Goal: Check status: Check status

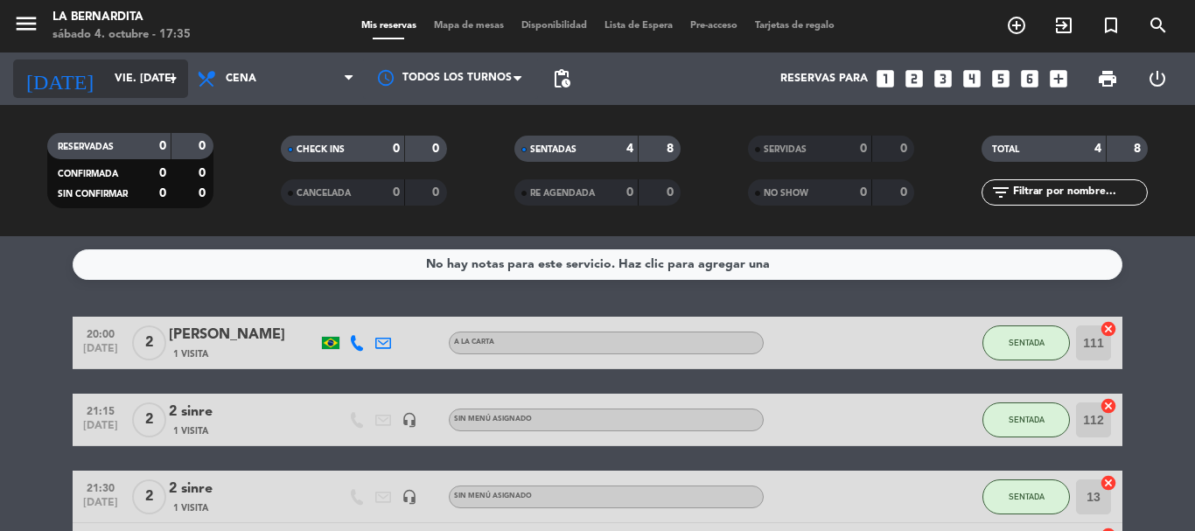
click at [158, 70] on input "vie. [DATE]" at bounding box center [180, 79] width 148 height 30
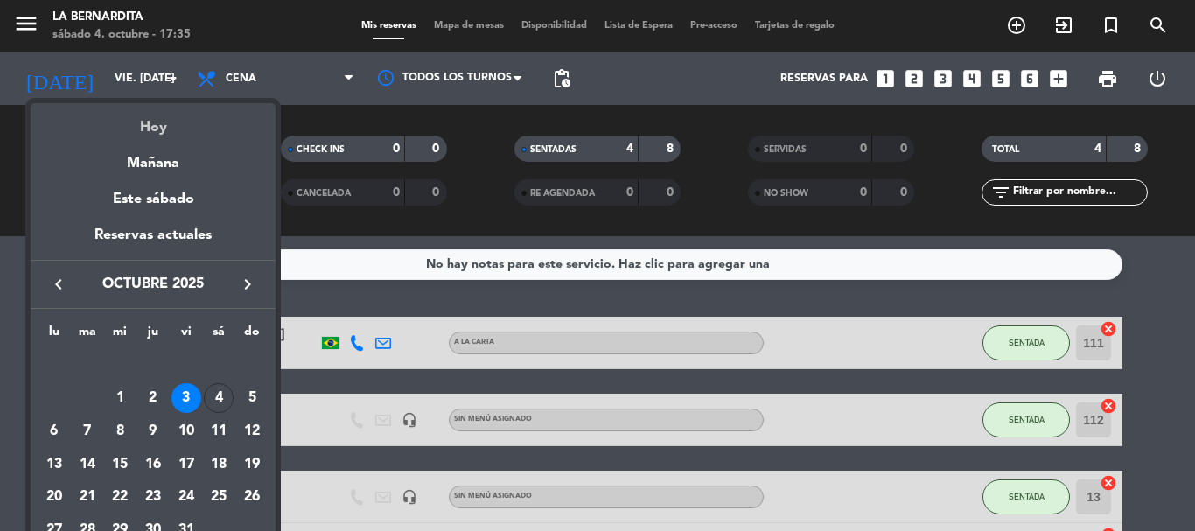
click at [158, 116] on div "Hoy" at bounding box center [153, 121] width 245 height 36
type input "sáb. [DATE]"
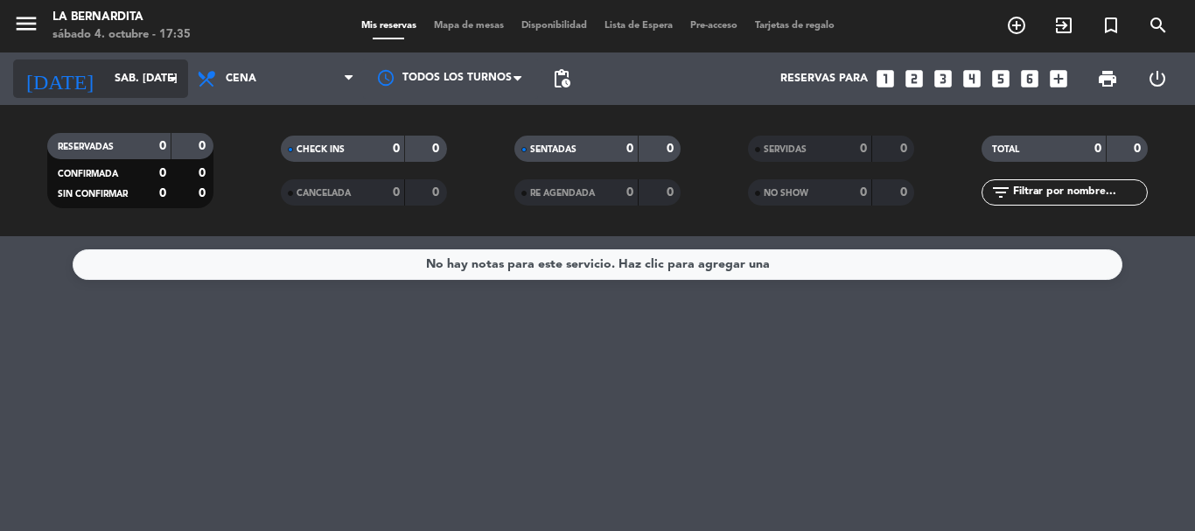
click at [164, 75] on icon "arrow_drop_down" at bounding box center [173, 78] width 21 height 21
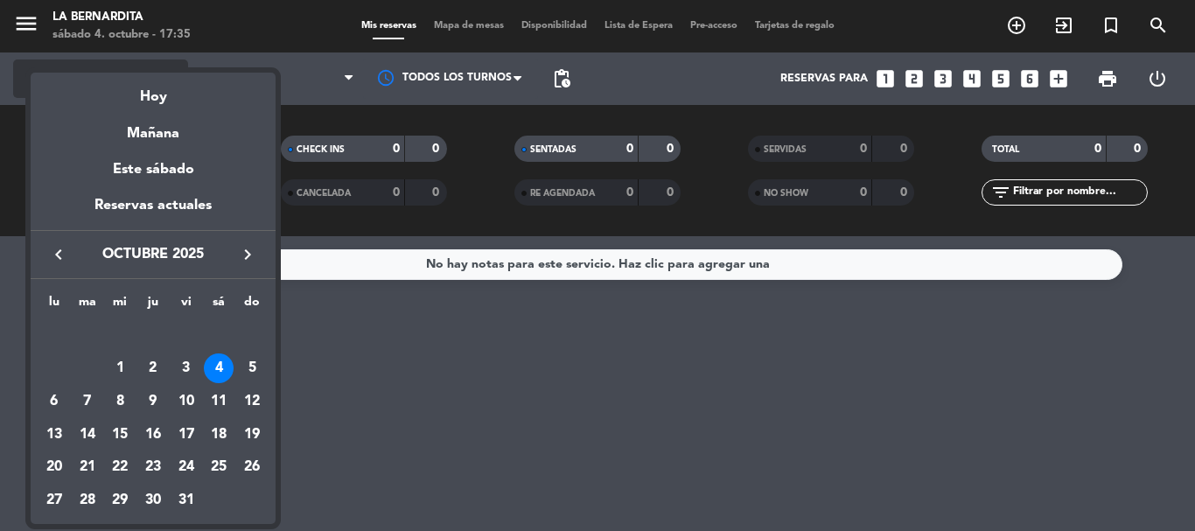
click at [164, 75] on div "Hoy" at bounding box center [153, 91] width 245 height 36
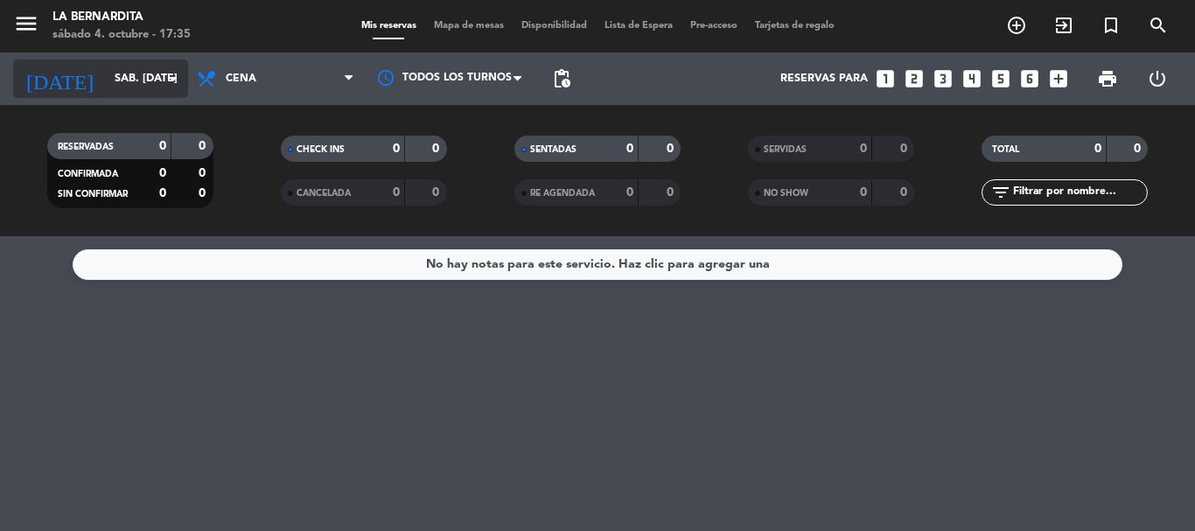
click at [165, 75] on icon "arrow_drop_down" at bounding box center [173, 78] width 21 height 21
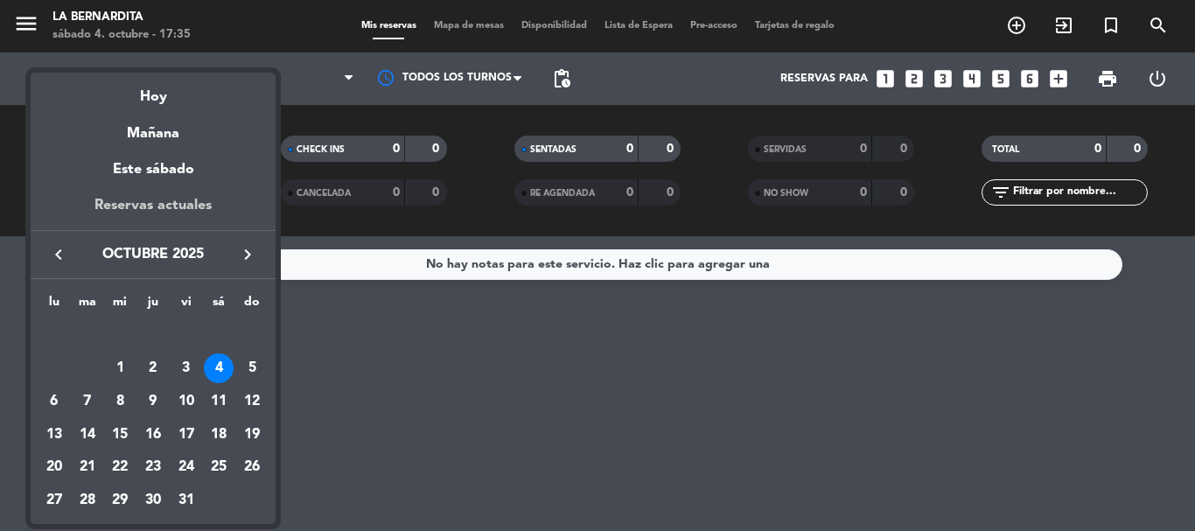
click at [141, 199] on div "Reservas actuales" at bounding box center [153, 212] width 245 height 36
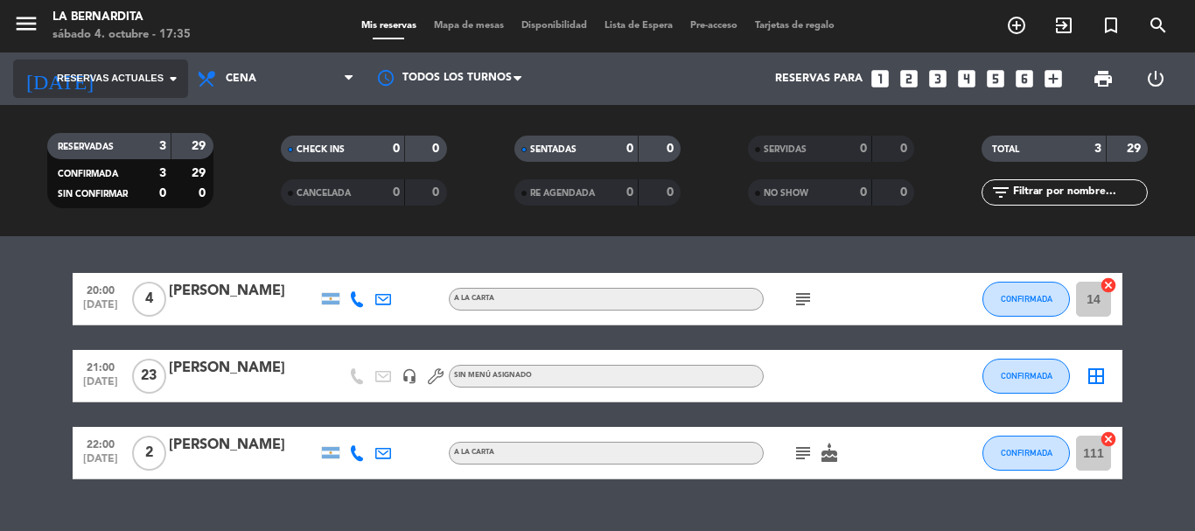
click at [168, 69] on icon "arrow_drop_down" at bounding box center [173, 78] width 21 height 21
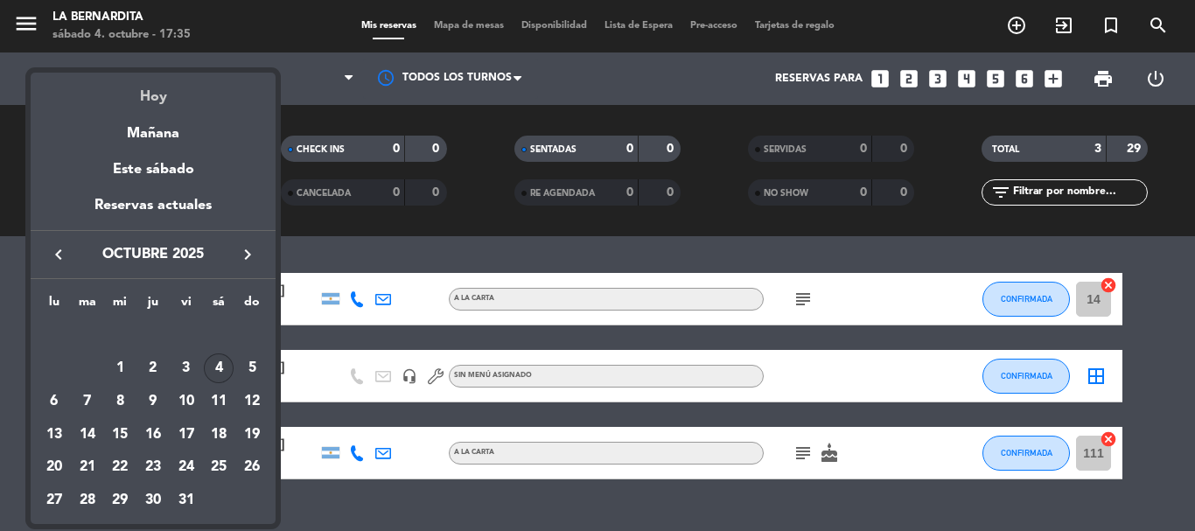
click at [164, 91] on div "Hoy" at bounding box center [153, 91] width 245 height 36
type input "sáb. [DATE]"
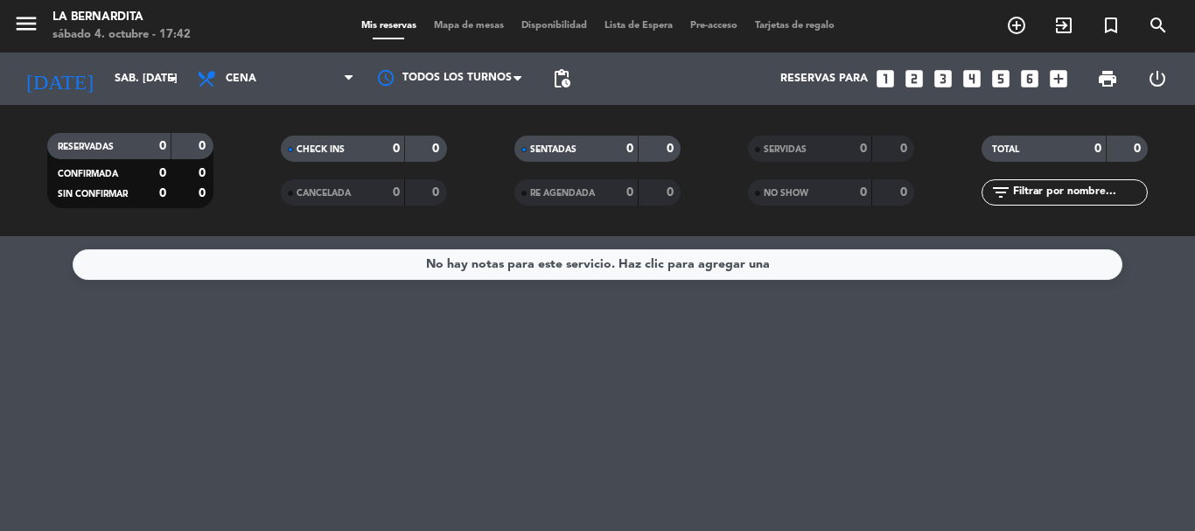
click at [291, 365] on div "No hay notas para este servicio. Haz clic para agregar una" at bounding box center [597, 383] width 1195 height 295
